Goal: Task Accomplishment & Management: Manage account settings

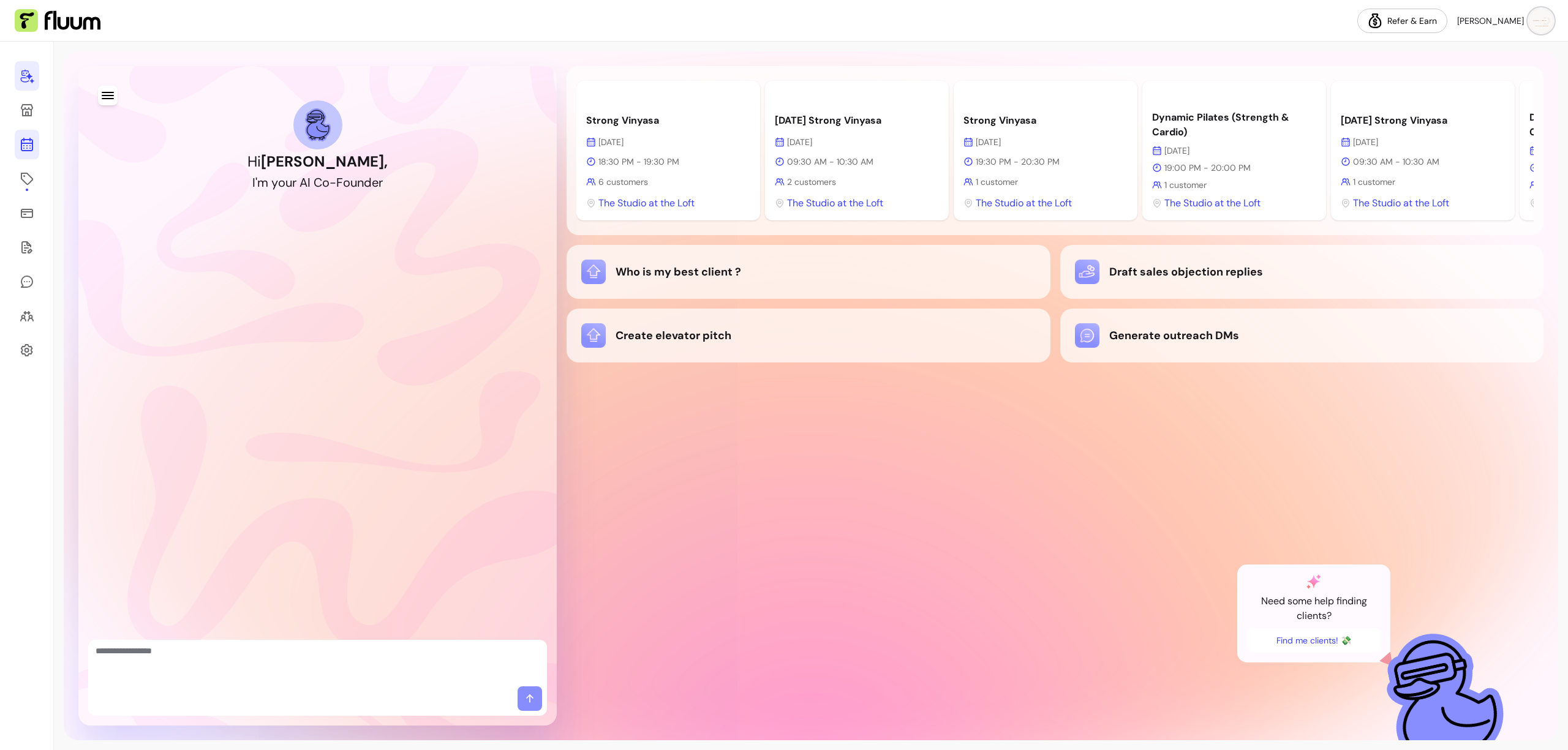
click at [20, 152] on link at bounding box center [27, 144] width 24 height 29
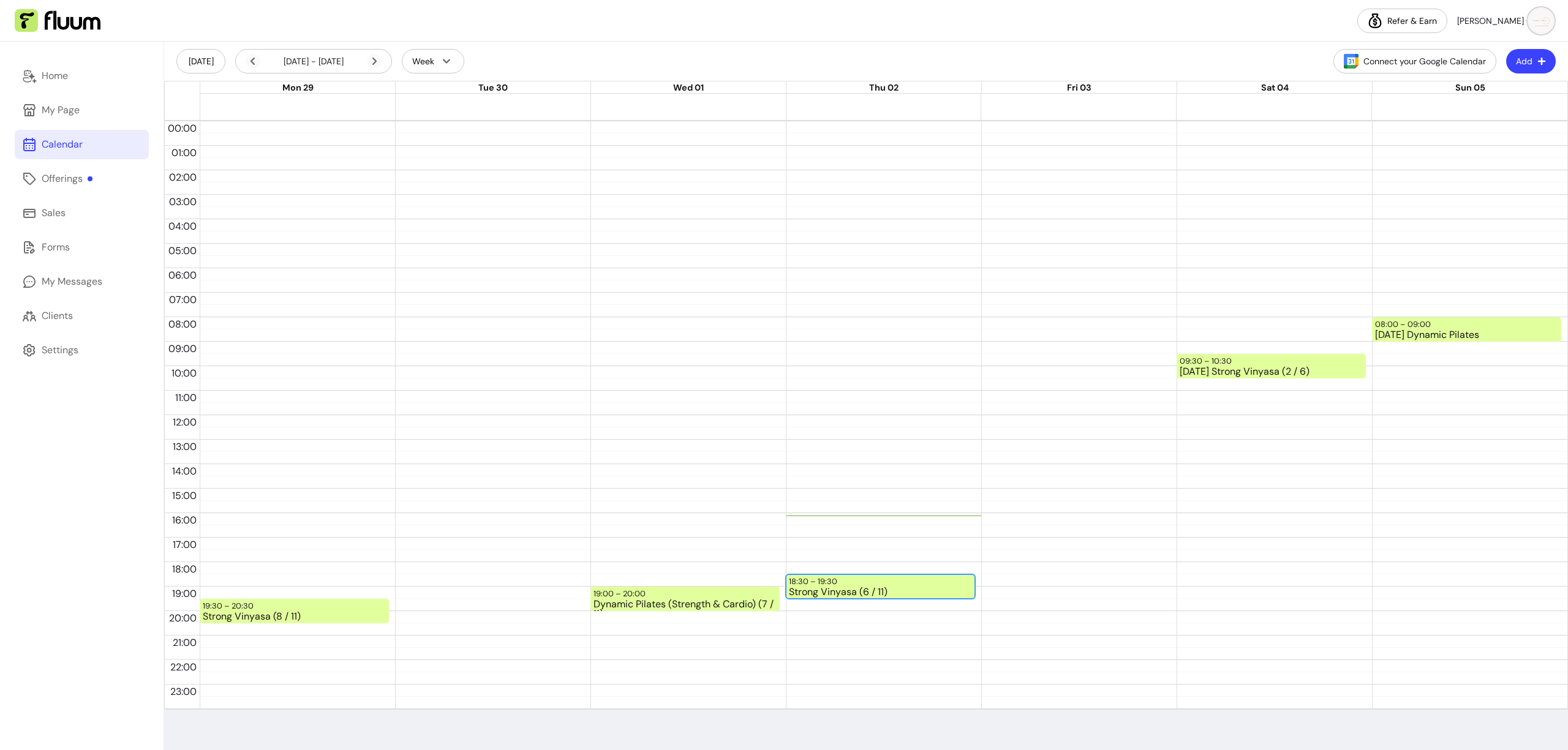
click at [258, 488] on div "Strong Vinyasa (6 / 11)" at bounding box center [880, 592] width 183 height 10
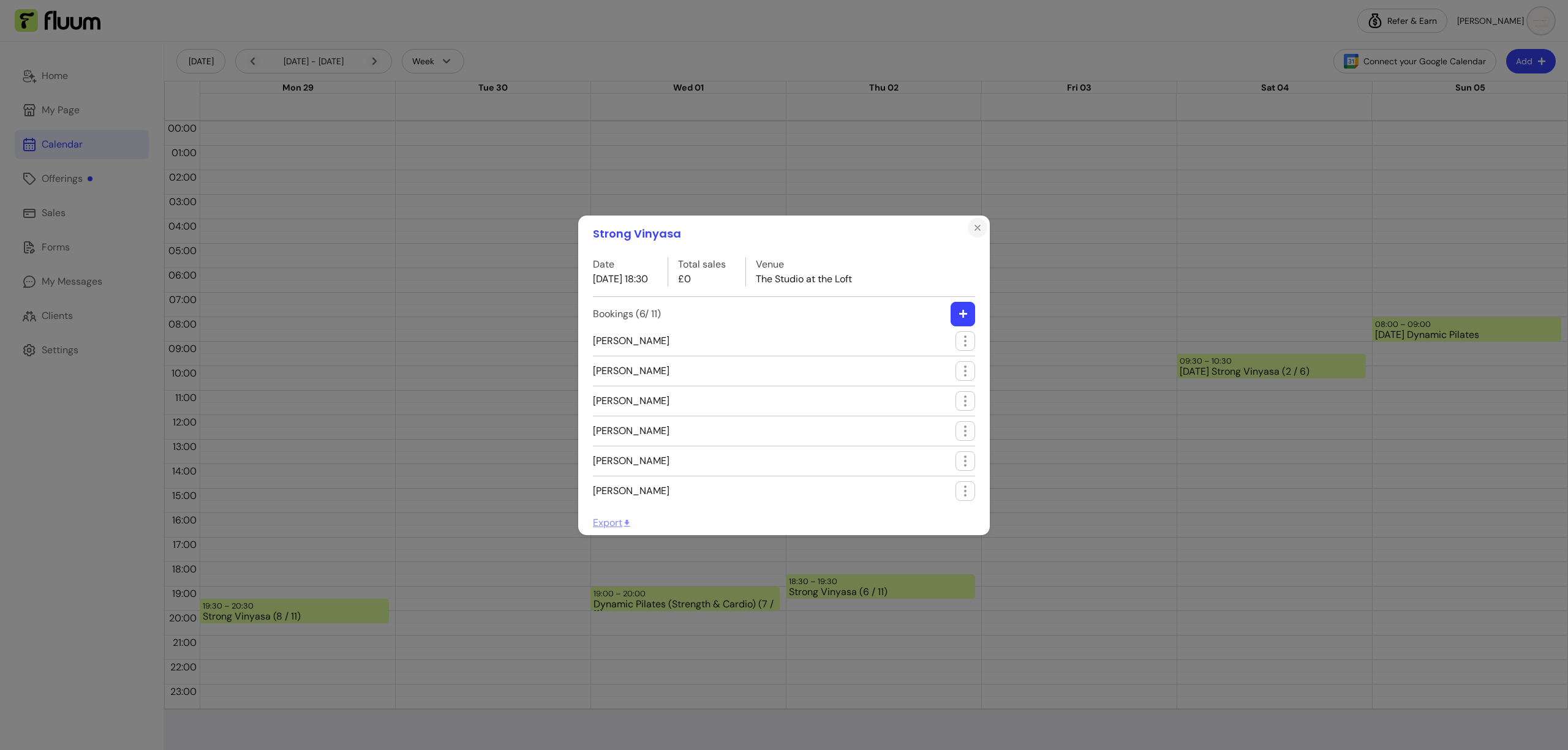
click at [258, 227] on icon "Close" at bounding box center [977, 228] width 10 height 10
